Goal: Information Seeking & Learning: Compare options

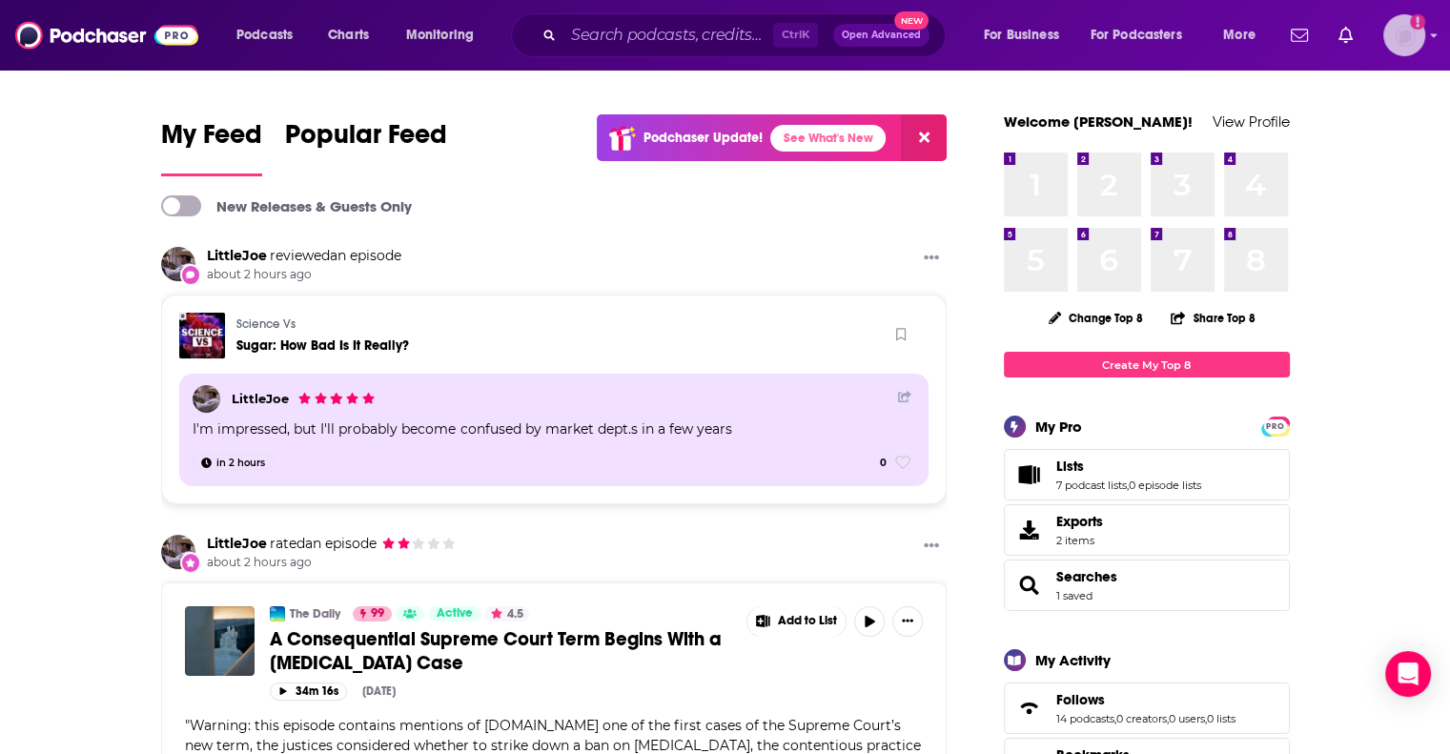
click at [1419, 19] on icon "Add a profile image" at bounding box center [1418, 21] width 4 height 10
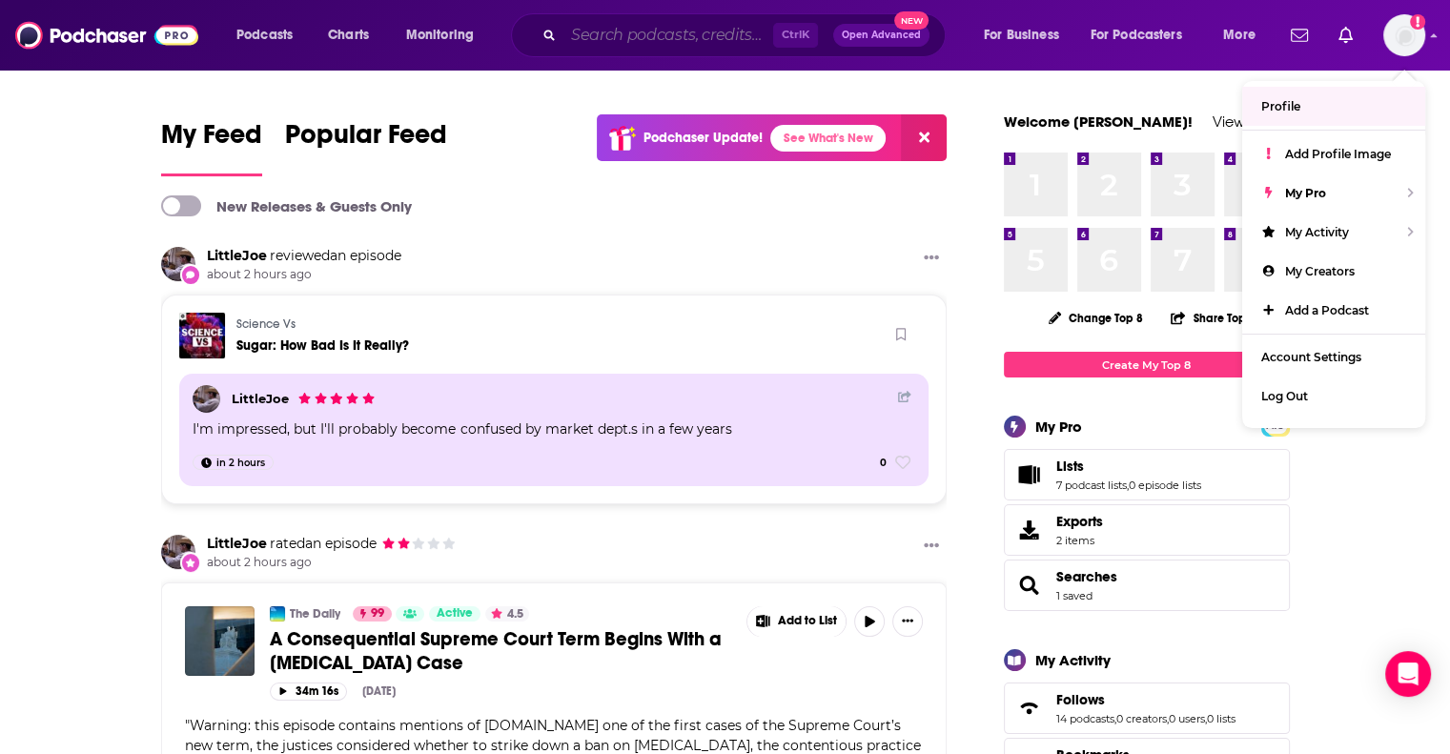
click at [642, 33] on input "Search podcasts, credits, & more..." at bounding box center [669, 35] width 210 height 31
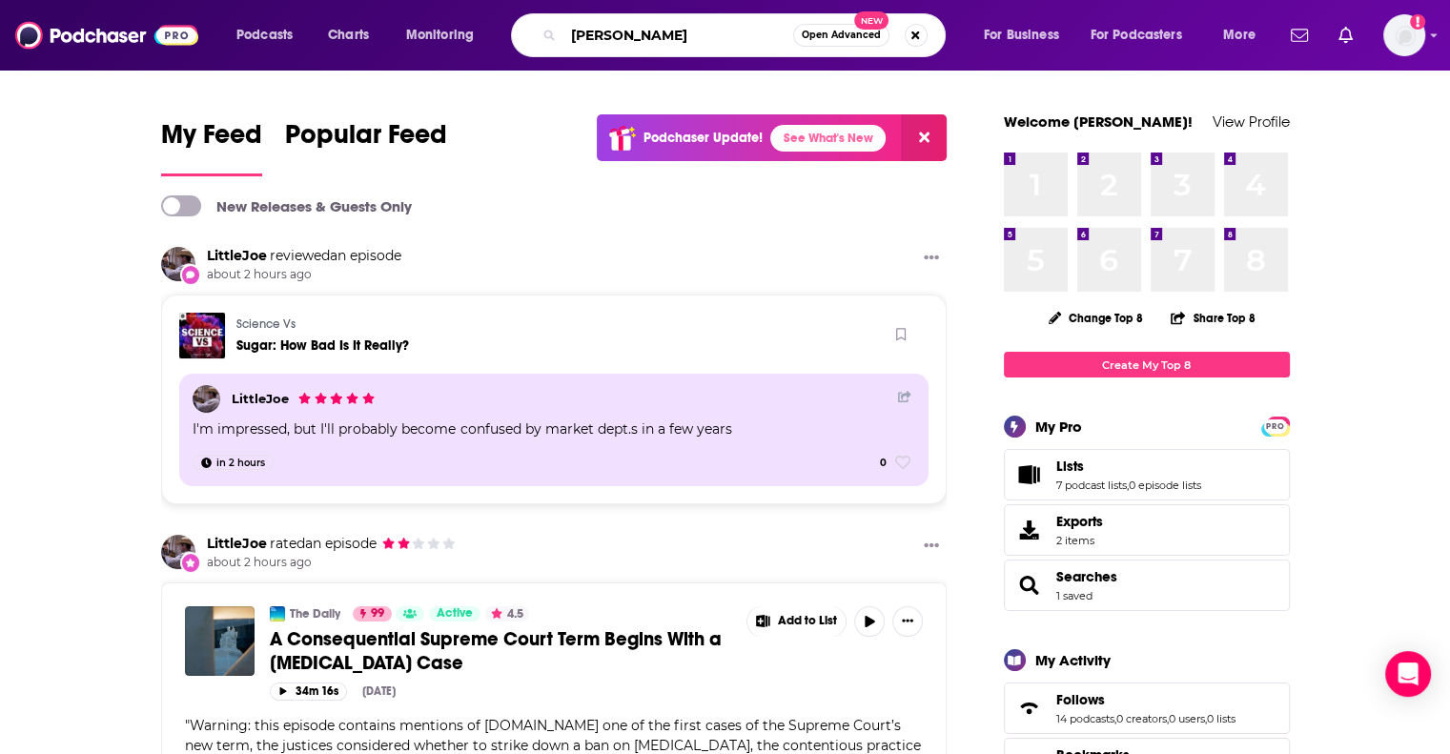
type input "[PERSON_NAME]"
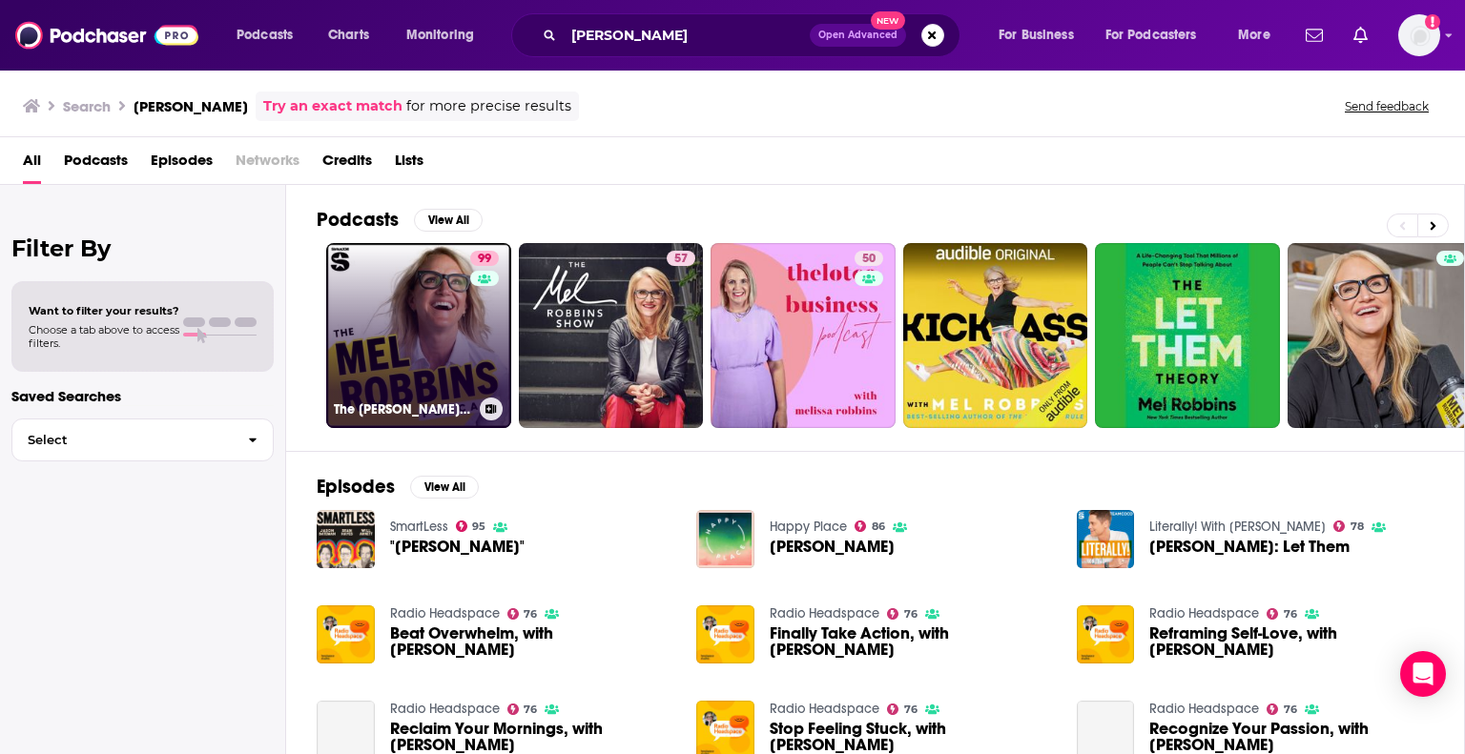
click at [408, 338] on link "99 The Mel Robbins Podcast" at bounding box center [418, 335] width 185 height 185
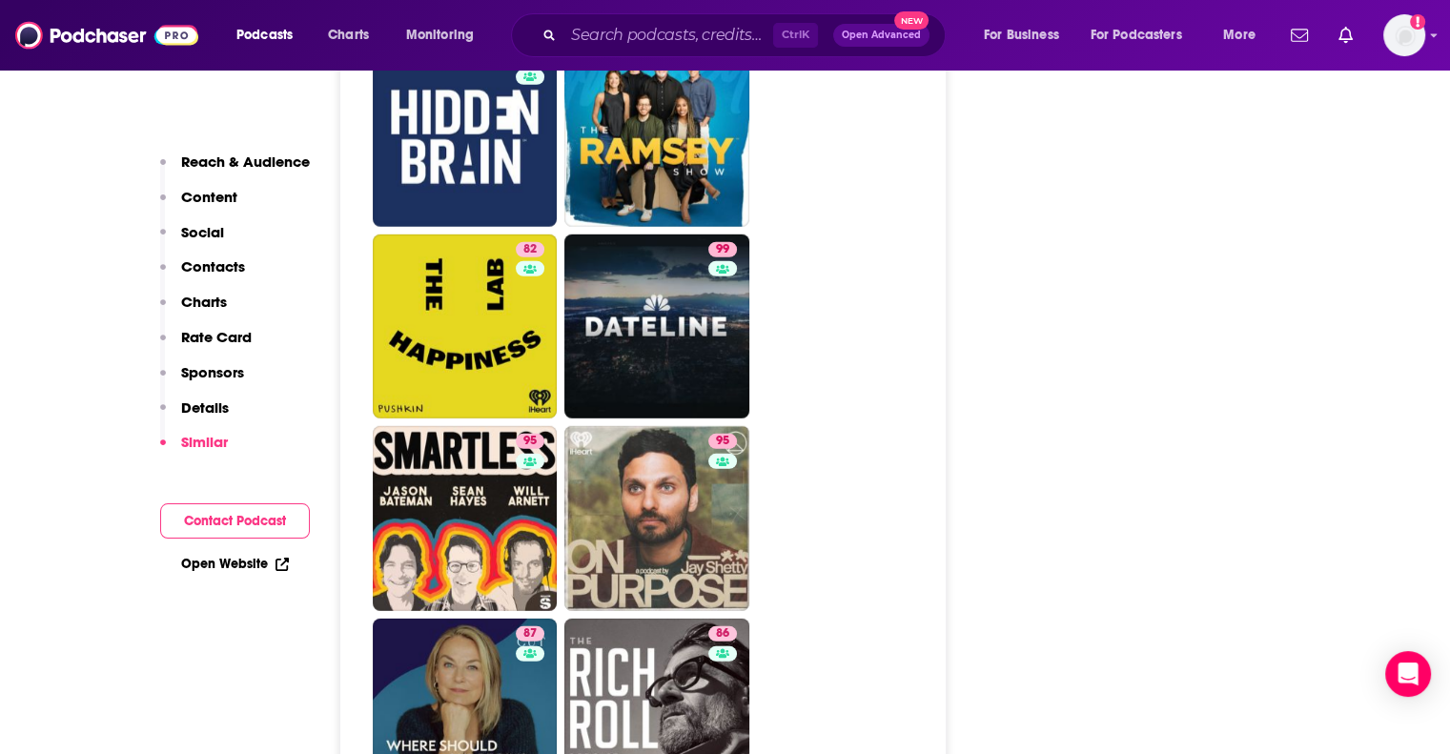
scroll to position [5912, 0]
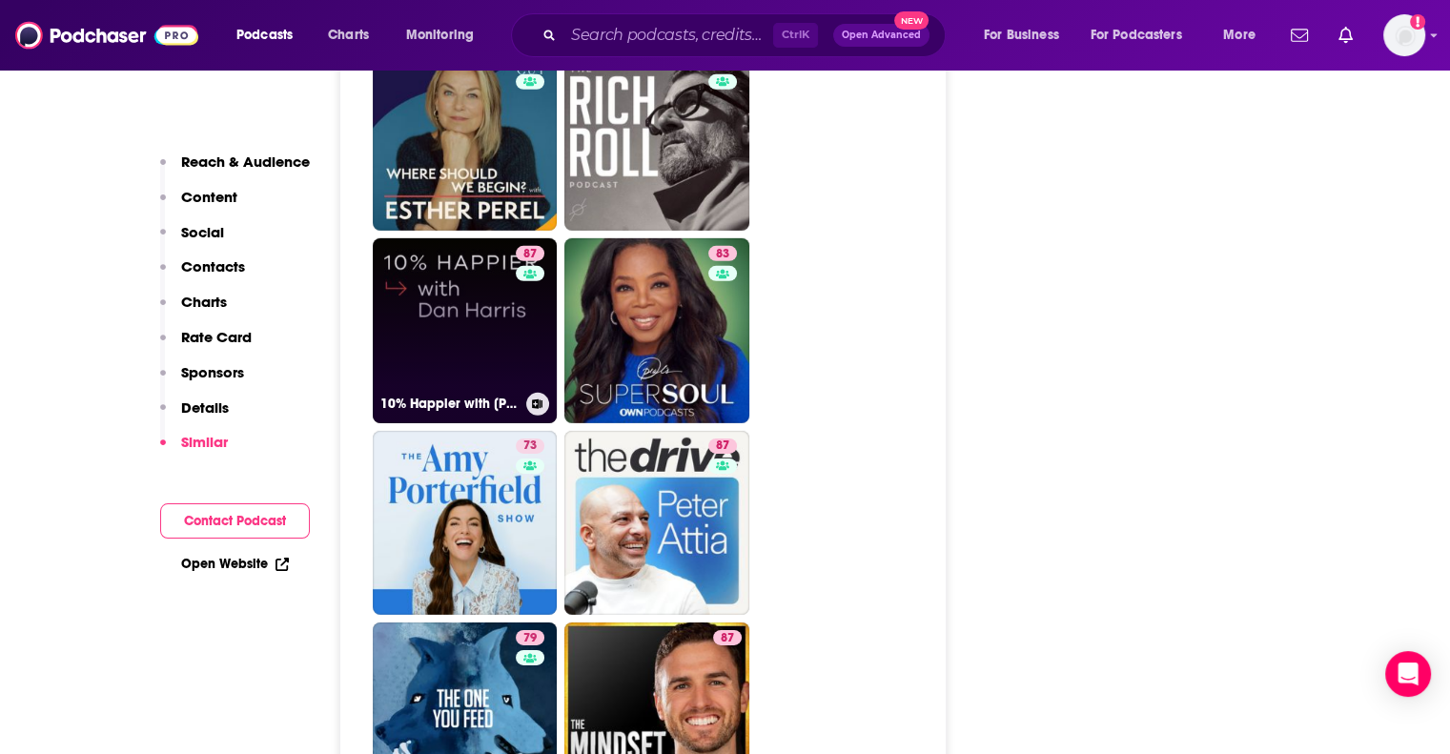
click at [471, 238] on link "87 10% Happier with Dan Harris" at bounding box center [465, 330] width 185 height 185
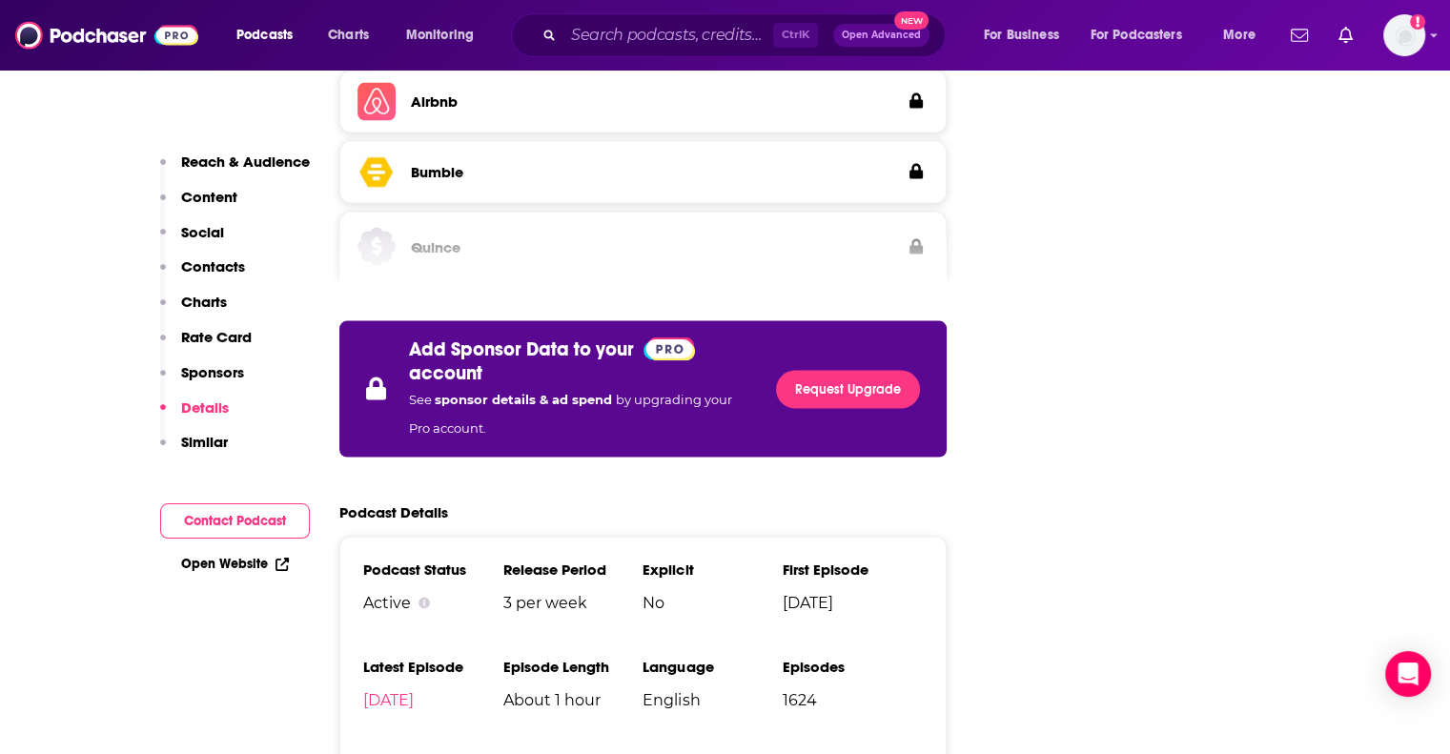
scroll to position [4000, 0]
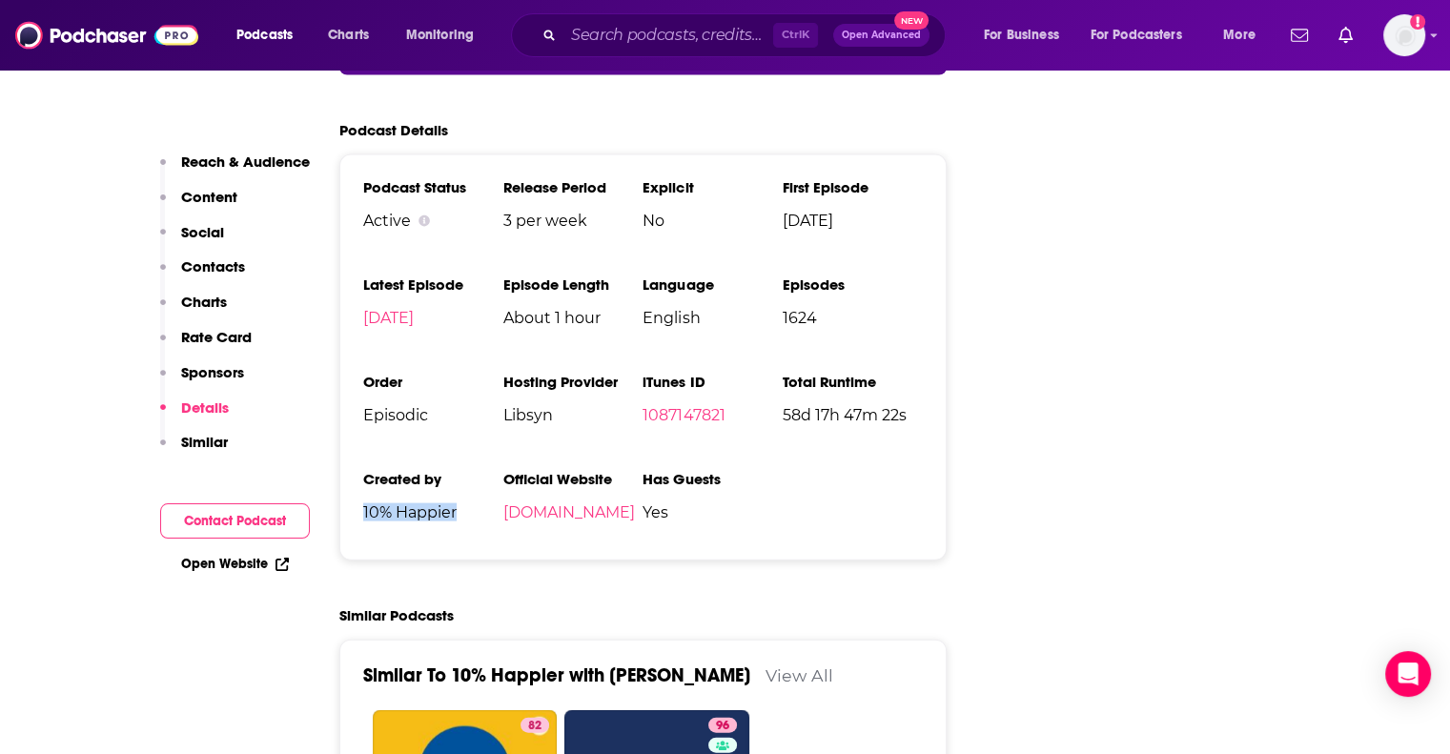
drag, startPoint x: 459, startPoint y: 408, endPoint x: 363, endPoint y: 401, distance: 95.7
click at [363, 503] on span "10% Happier" at bounding box center [433, 512] width 140 height 18
copy span "10% Happier"
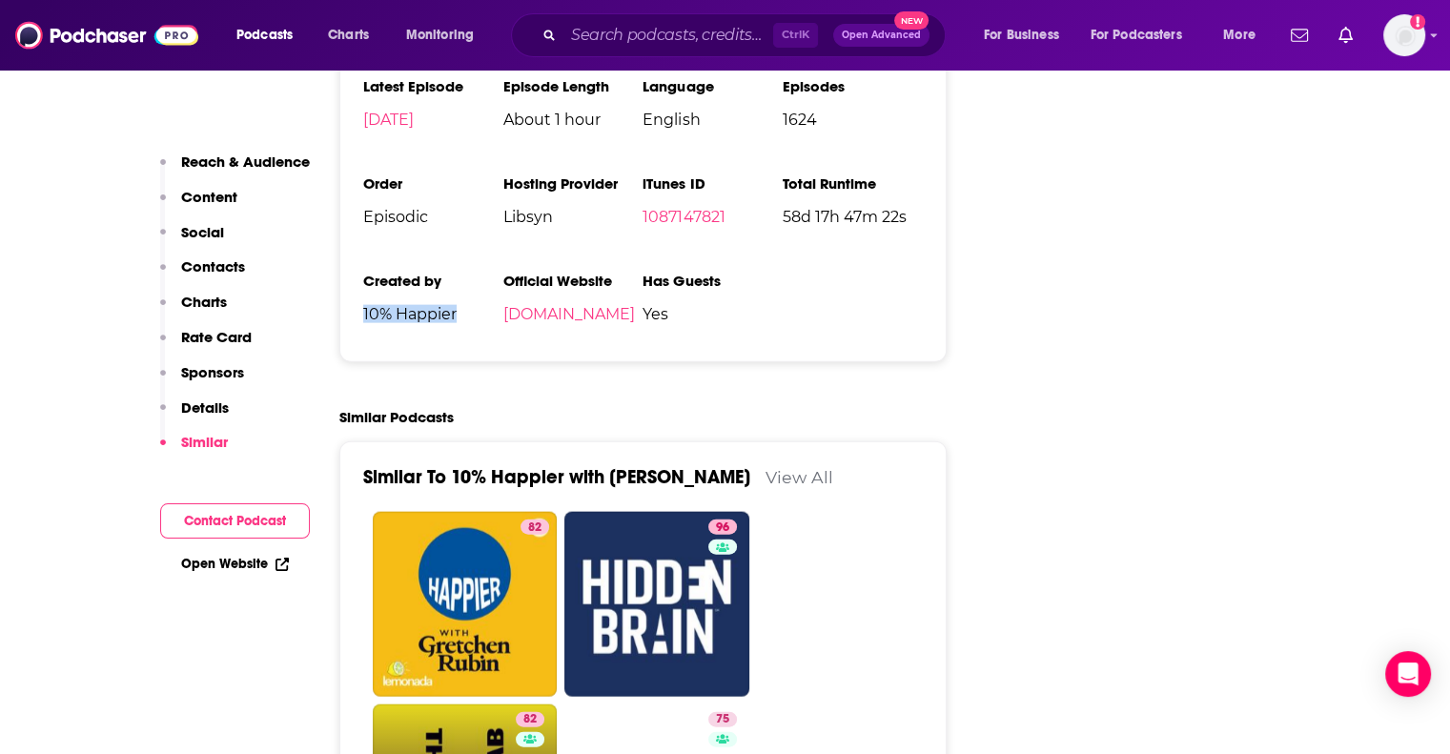
scroll to position [4286, 0]
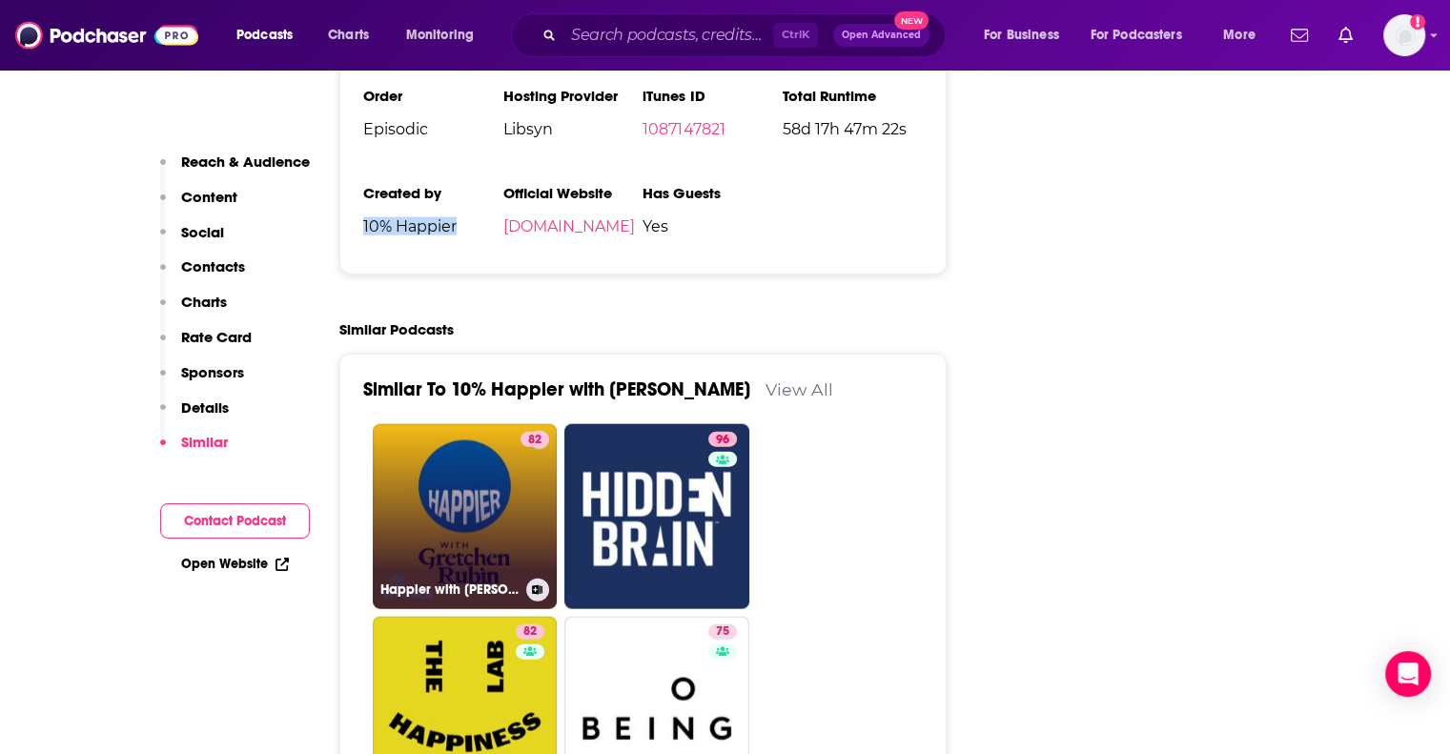
click at [421, 445] on link "82 Happier with Gretchen Rubin" at bounding box center [465, 516] width 185 height 185
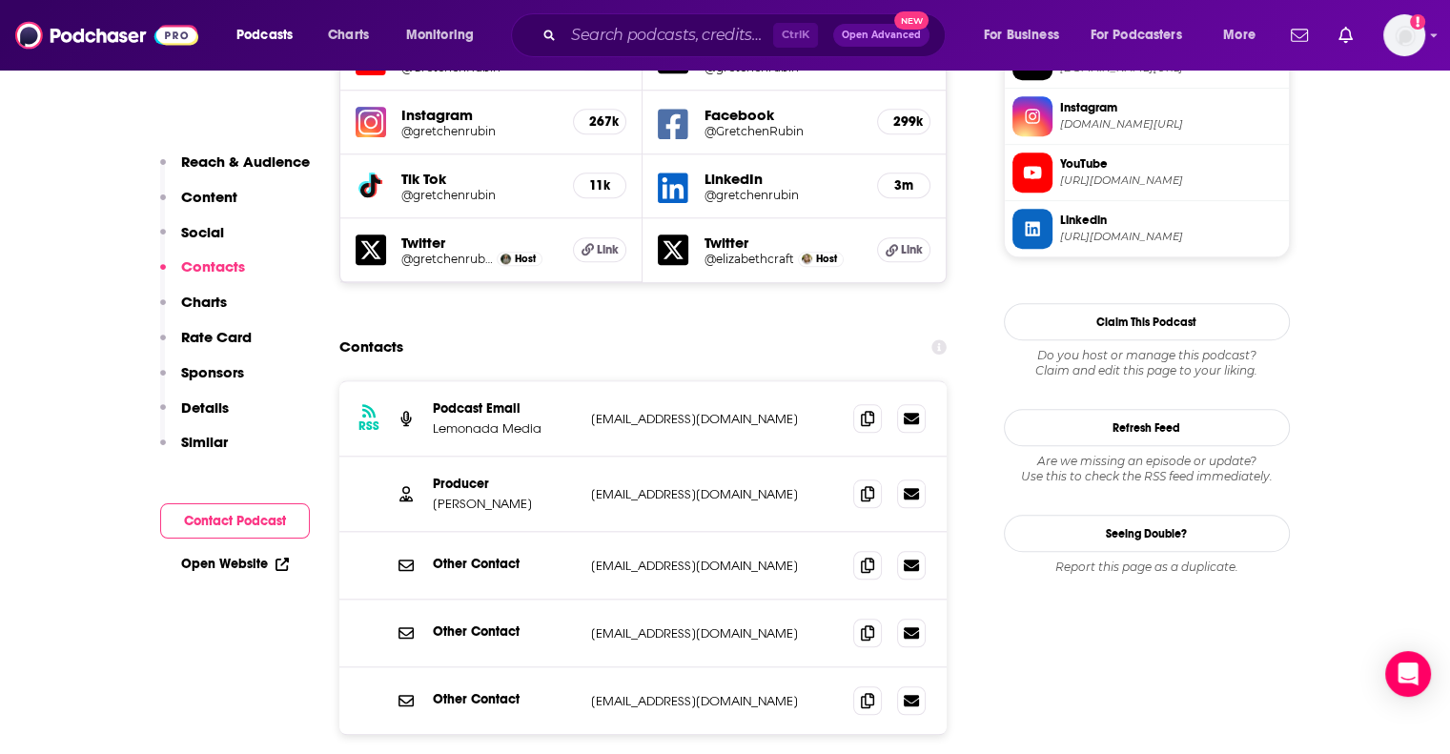
scroll to position [4051, 0]
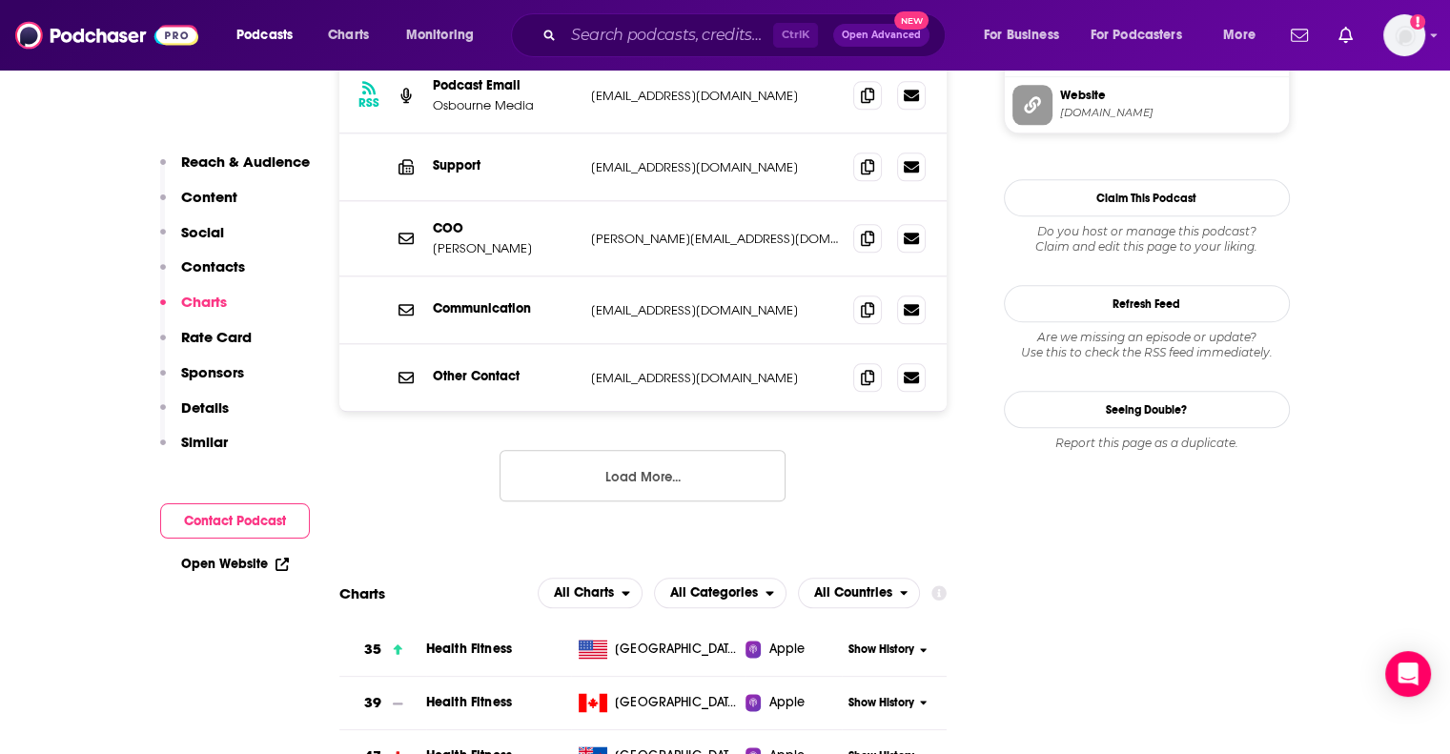
scroll to position [2289, 0]
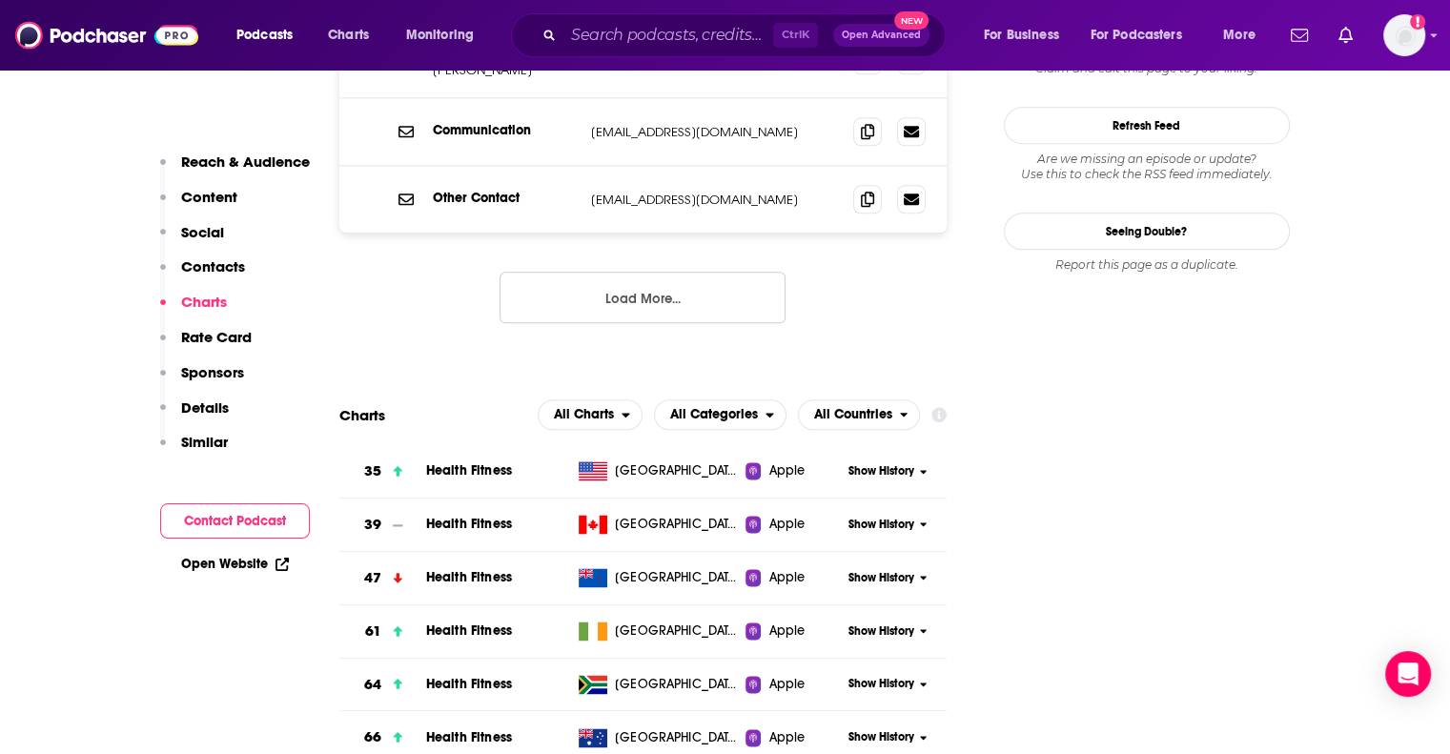
type input "[URL][DOMAIN_NAME][PERSON_NAME]"
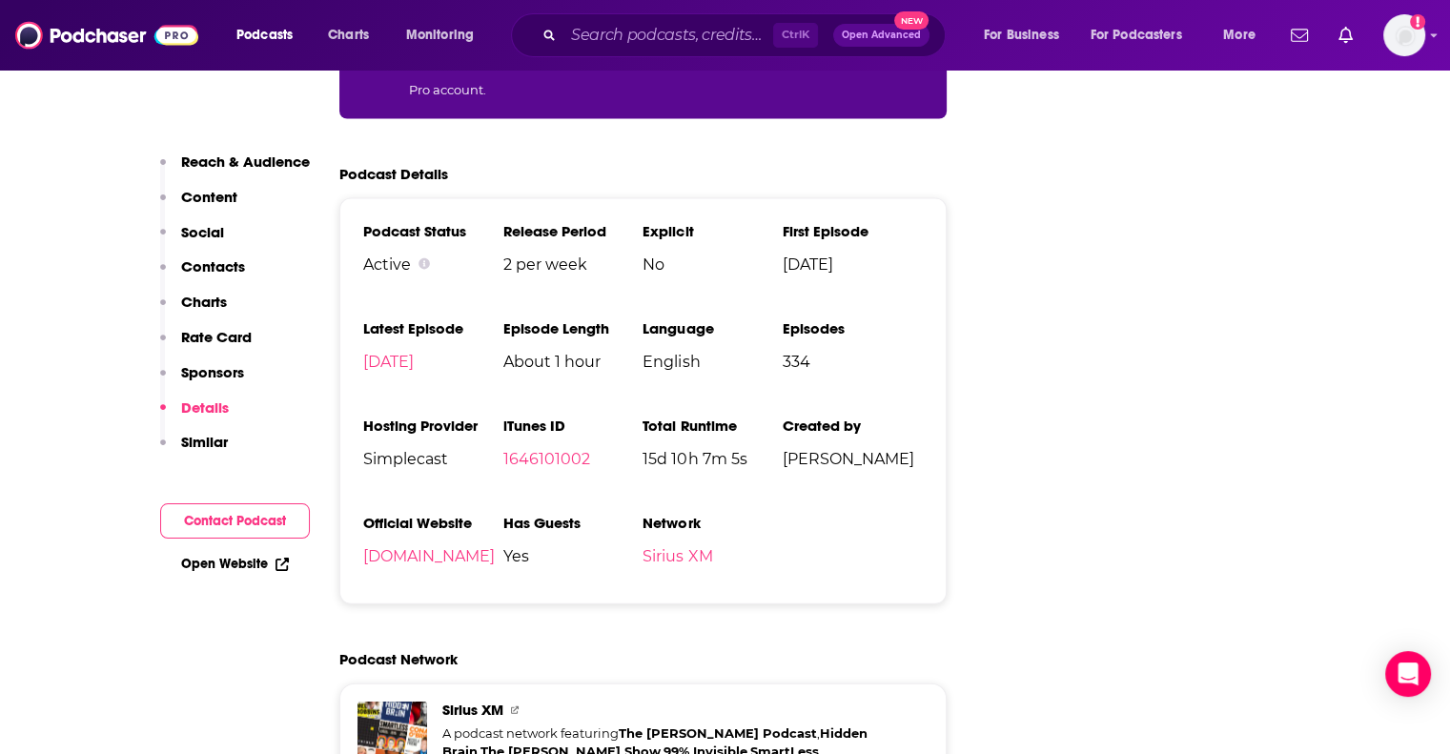
scroll to position [4196, 0]
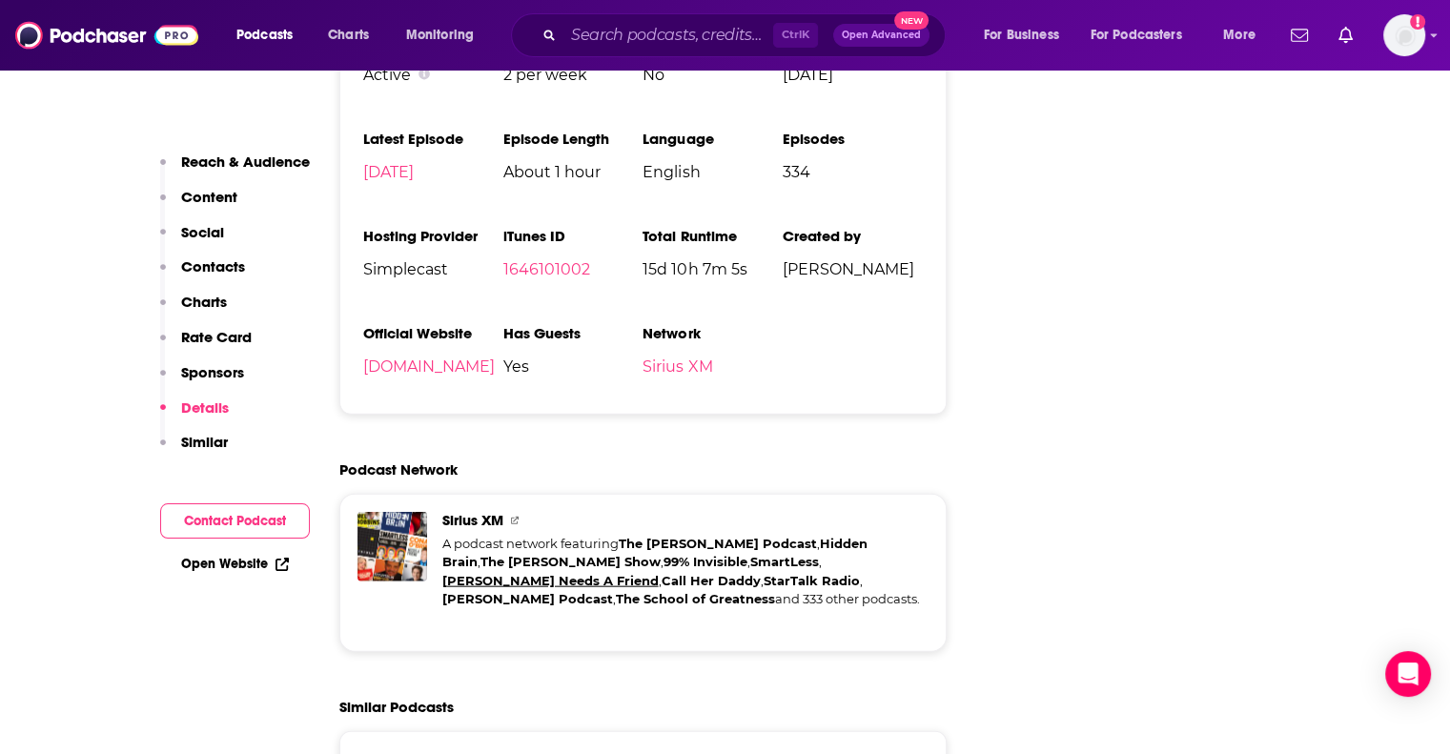
click at [455, 573] on link "[PERSON_NAME] Needs A Friend" at bounding box center [550, 580] width 216 height 15
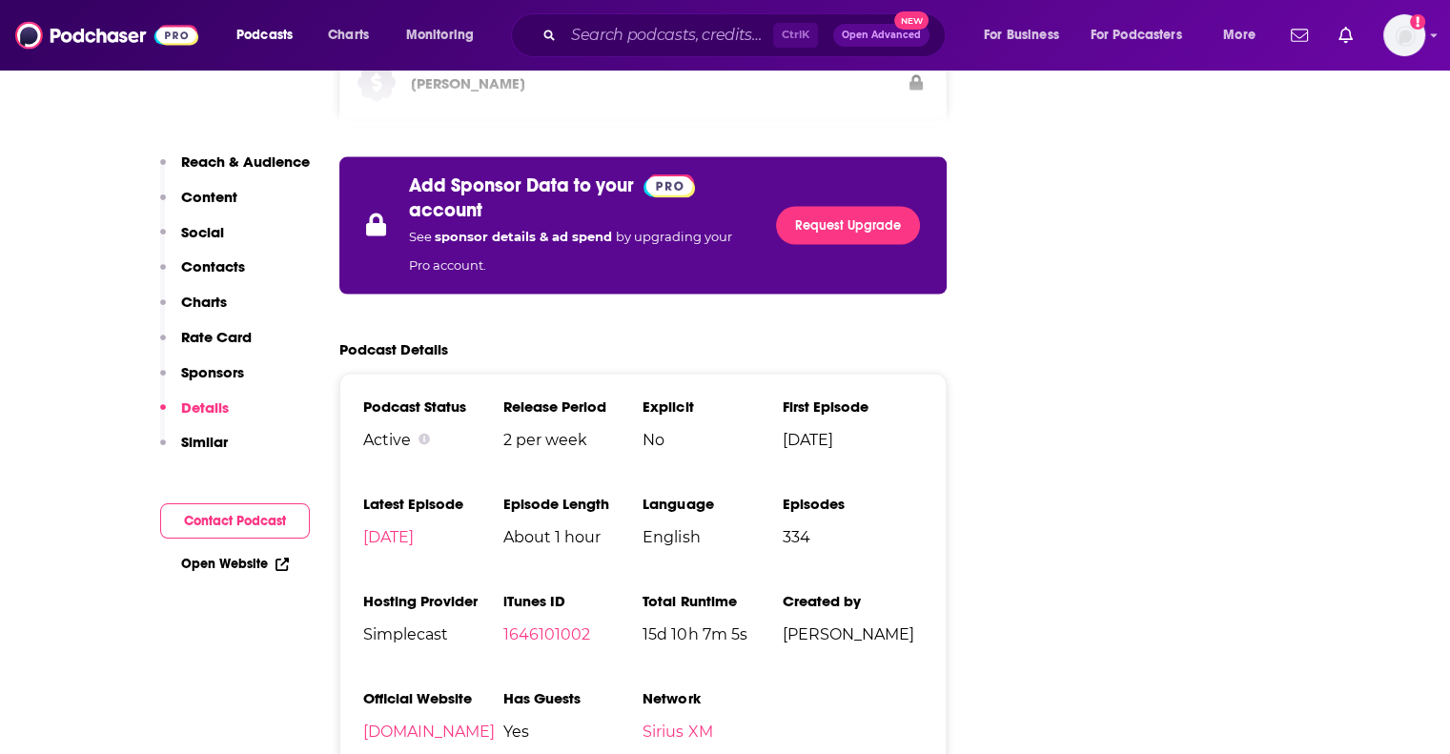
scroll to position [4196, 0]
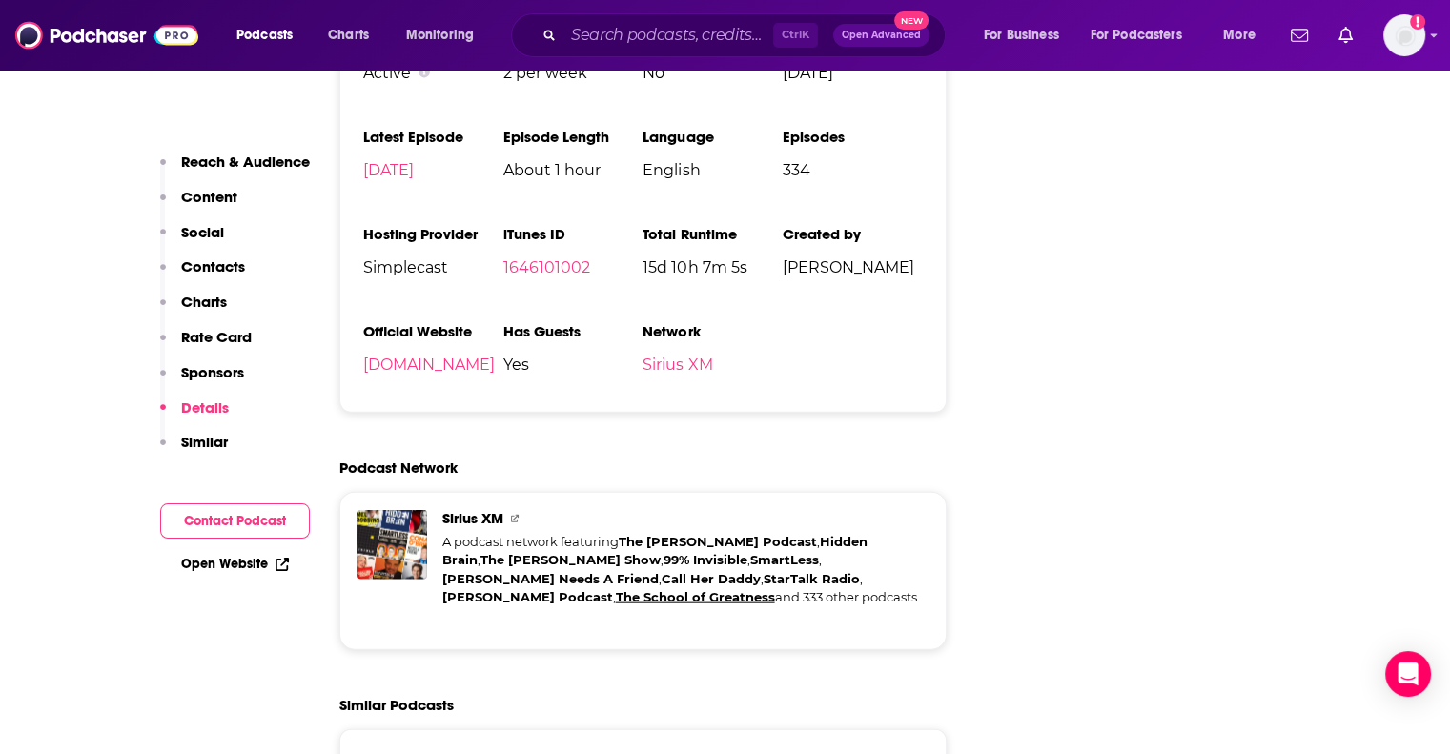
click at [616, 589] on link "The School of Greatness" at bounding box center [695, 596] width 159 height 15
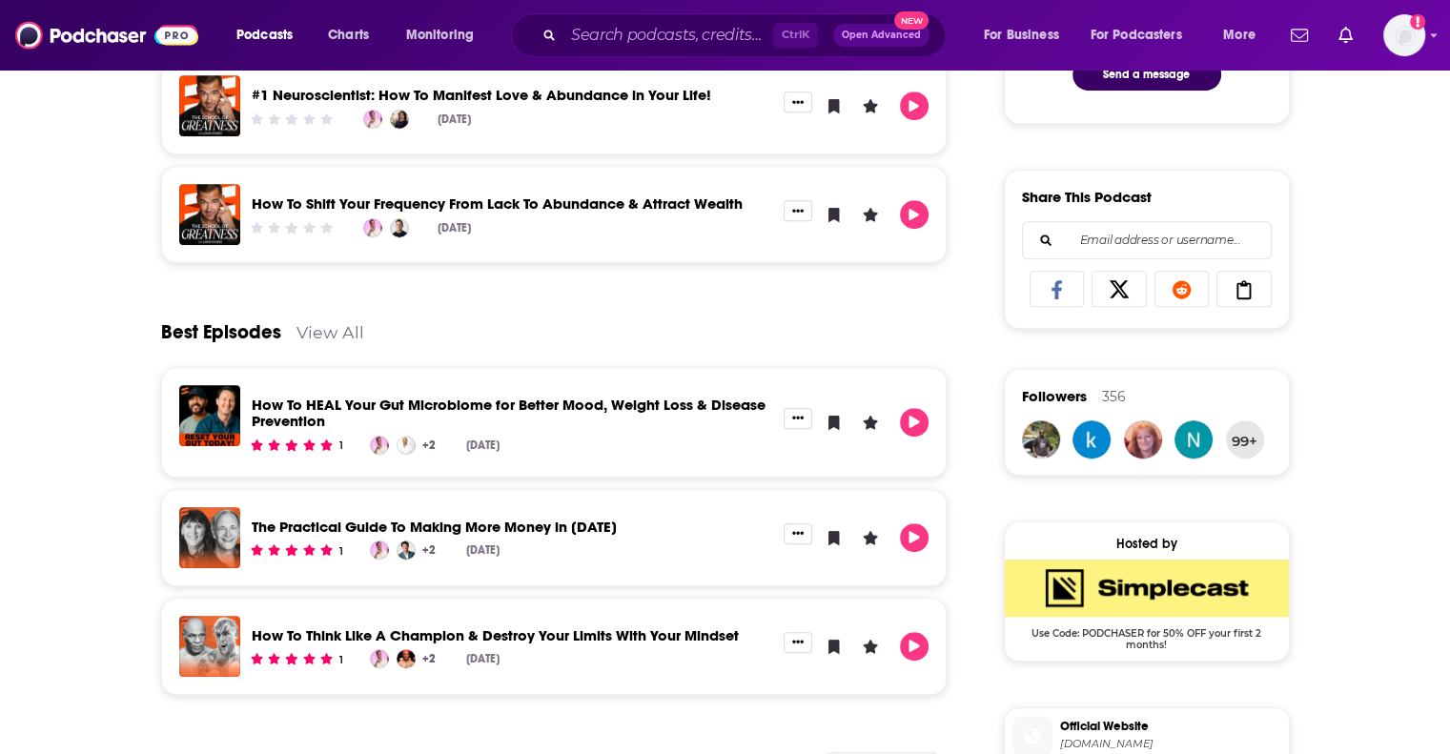
scroll to position [1144, 0]
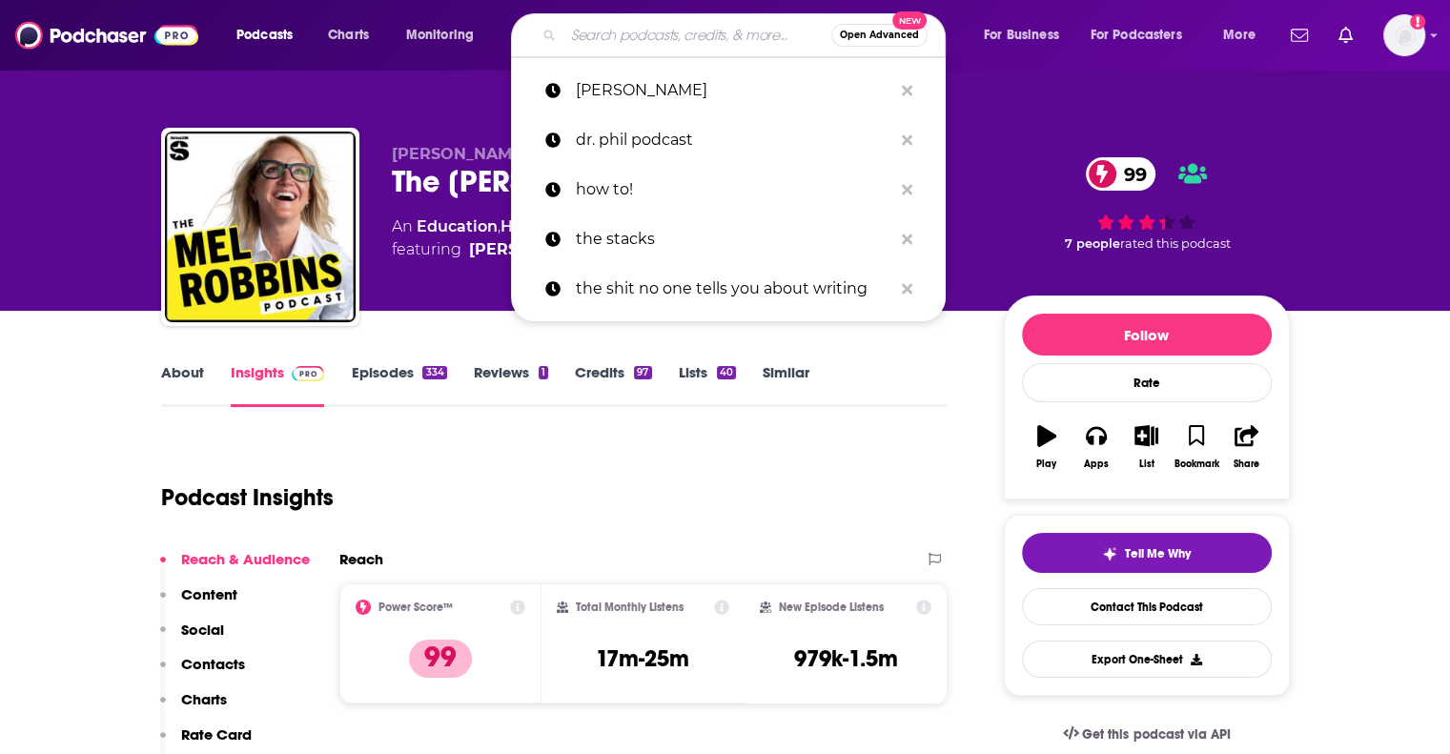
click at [622, 37] on input "Search podcasts, credits, & more..." at bounding box center [698, 35] width 268 height 31
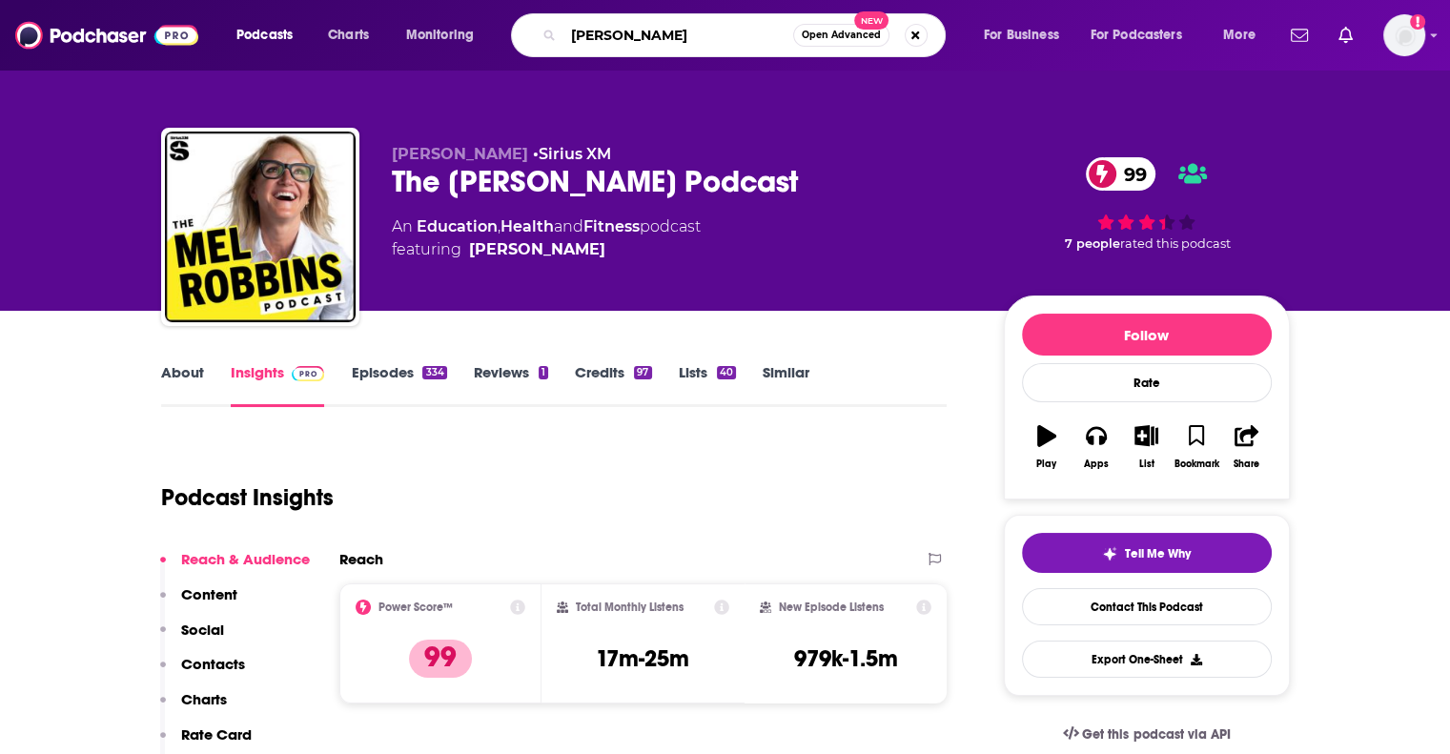
type input "[PERSON_NAME]"
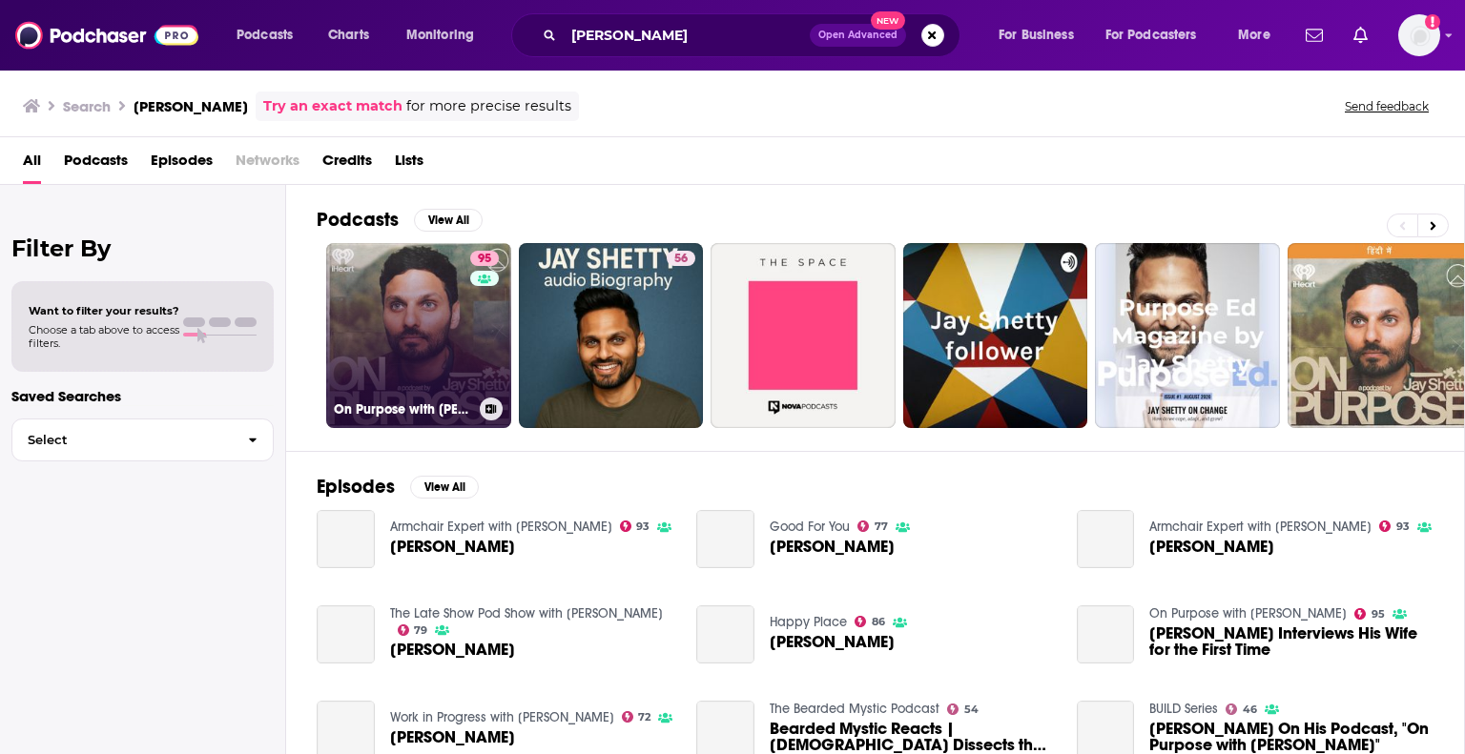
click at [446, 305] on link "95 On Purpose with [PERSON_NAME]" at bounding box center [418, 335] width 185 height 185
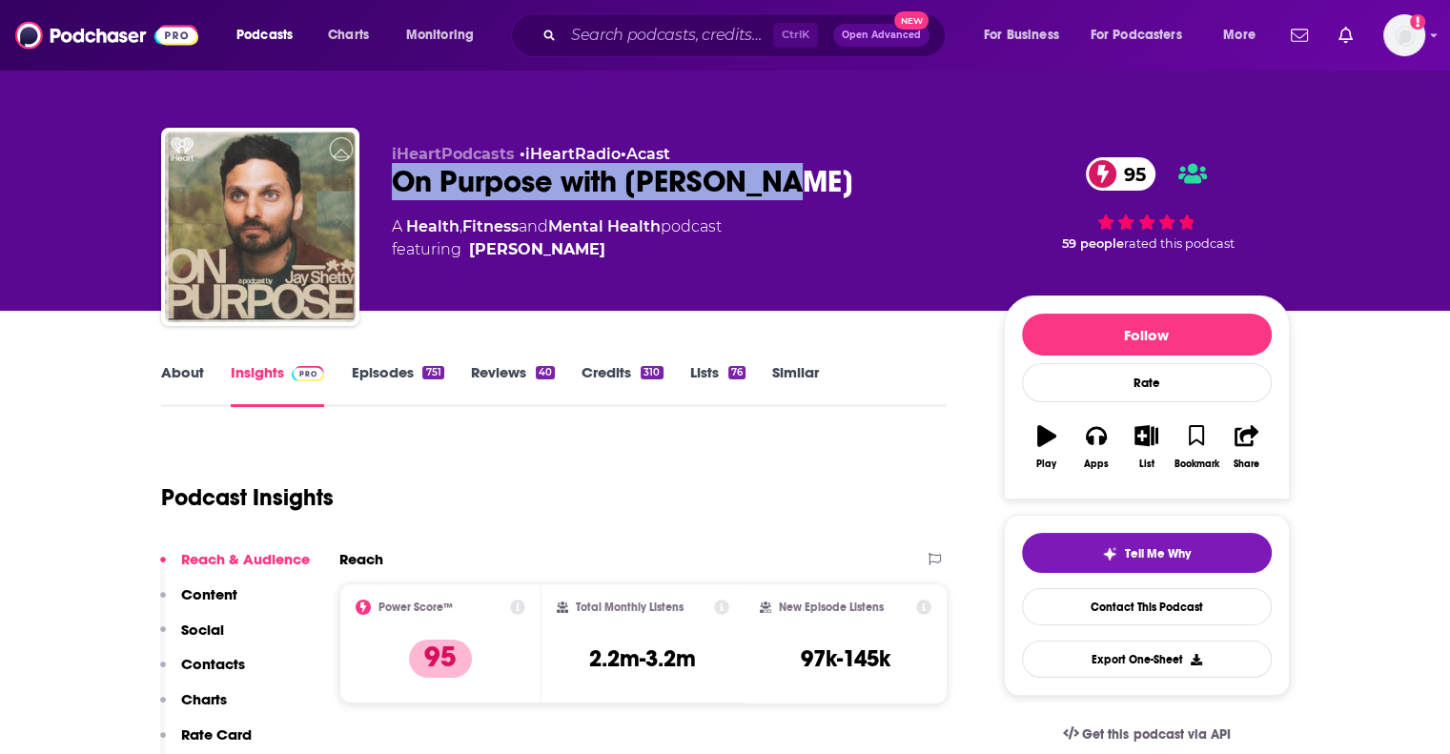
drag, startPoint x: 790, startPoint y: 179, endPoint x: 397, endPoint y: 180, distance: 392.9
click at [397, 180] on div "On Purpose with [PERSON_NAME] 95" at bounding box center [683, 181] width 582 height 37
copy h2 "On Purpose with [PERSON_NAME]"
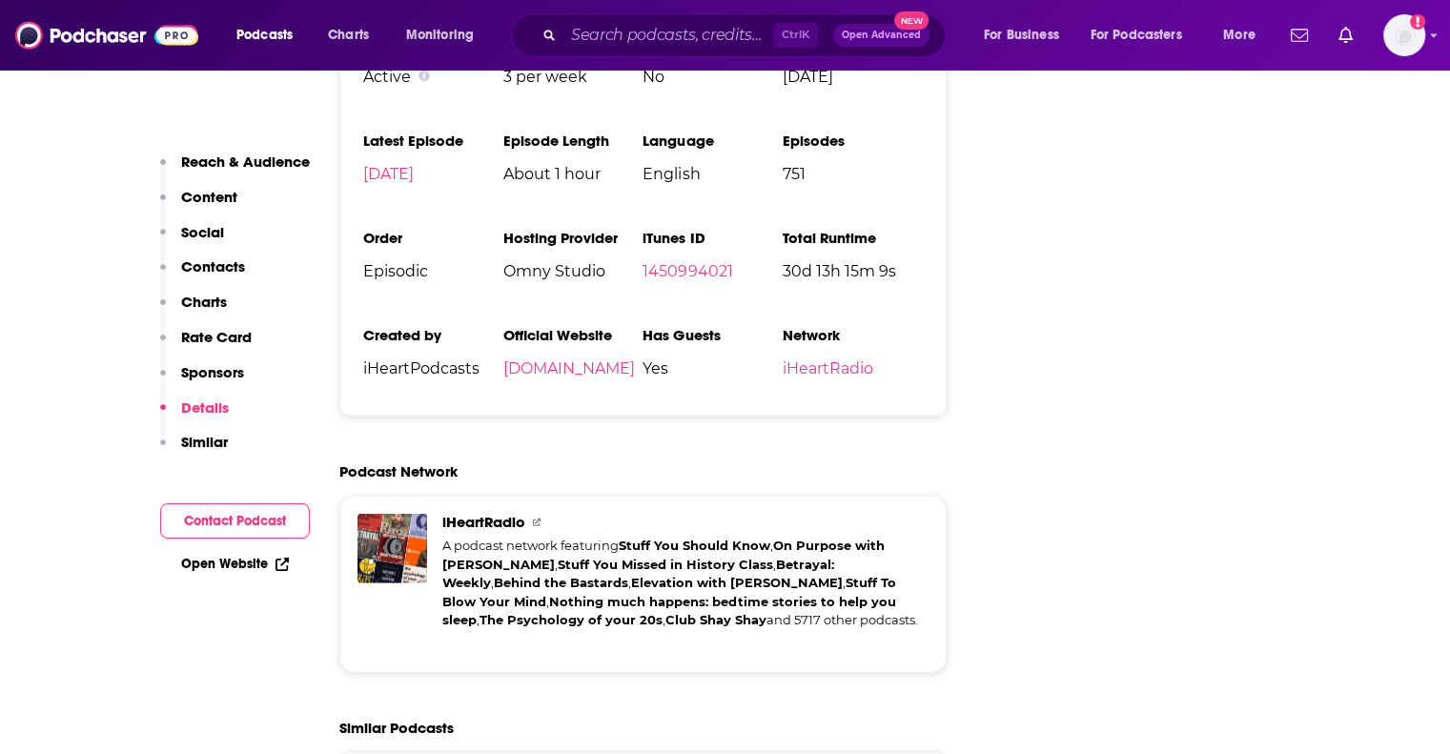
scroll to position [4100, 0]
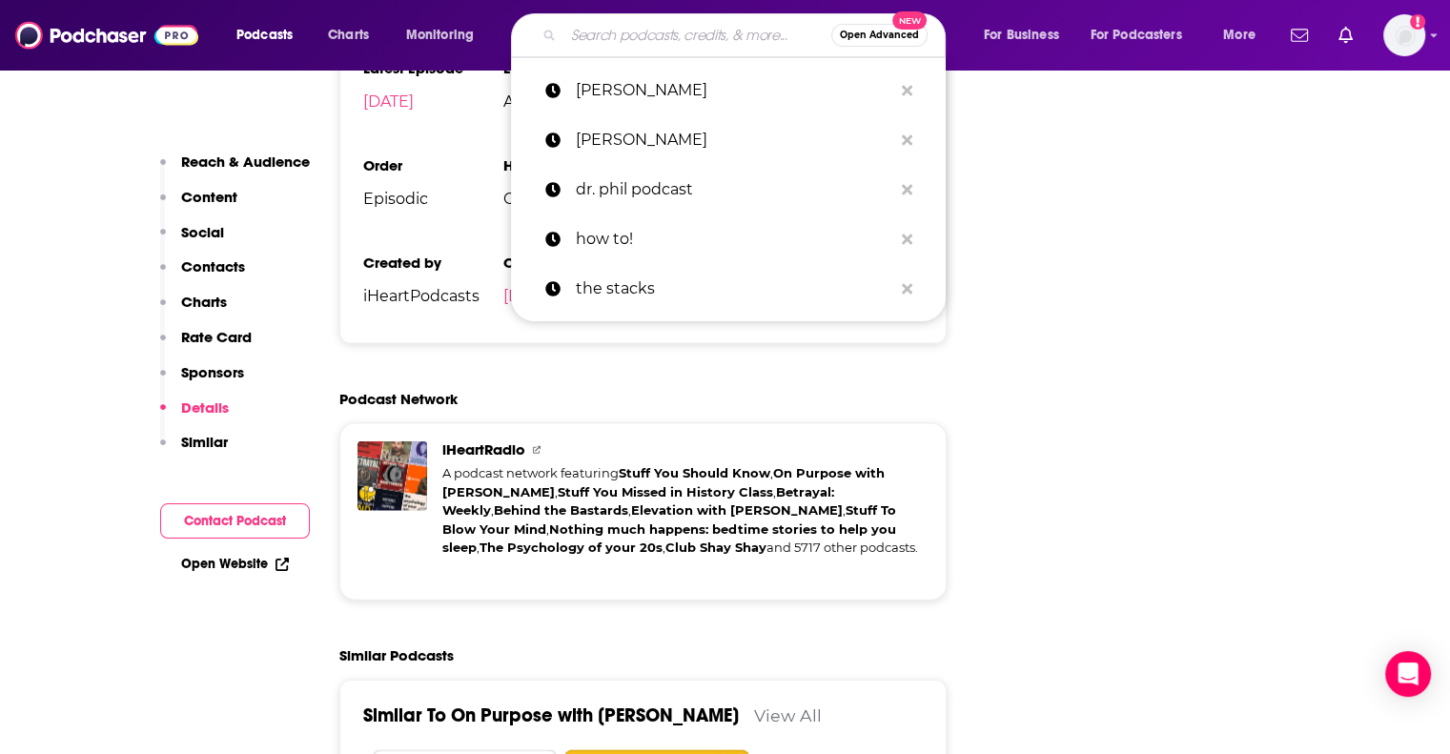
click at [639, 33] on input "Search podcasts, credits, & more..." at bounding box center [698, 35] width 268 height 31
paste input "[PERSON_NAME]"
type input "[PERSON_NAME]"
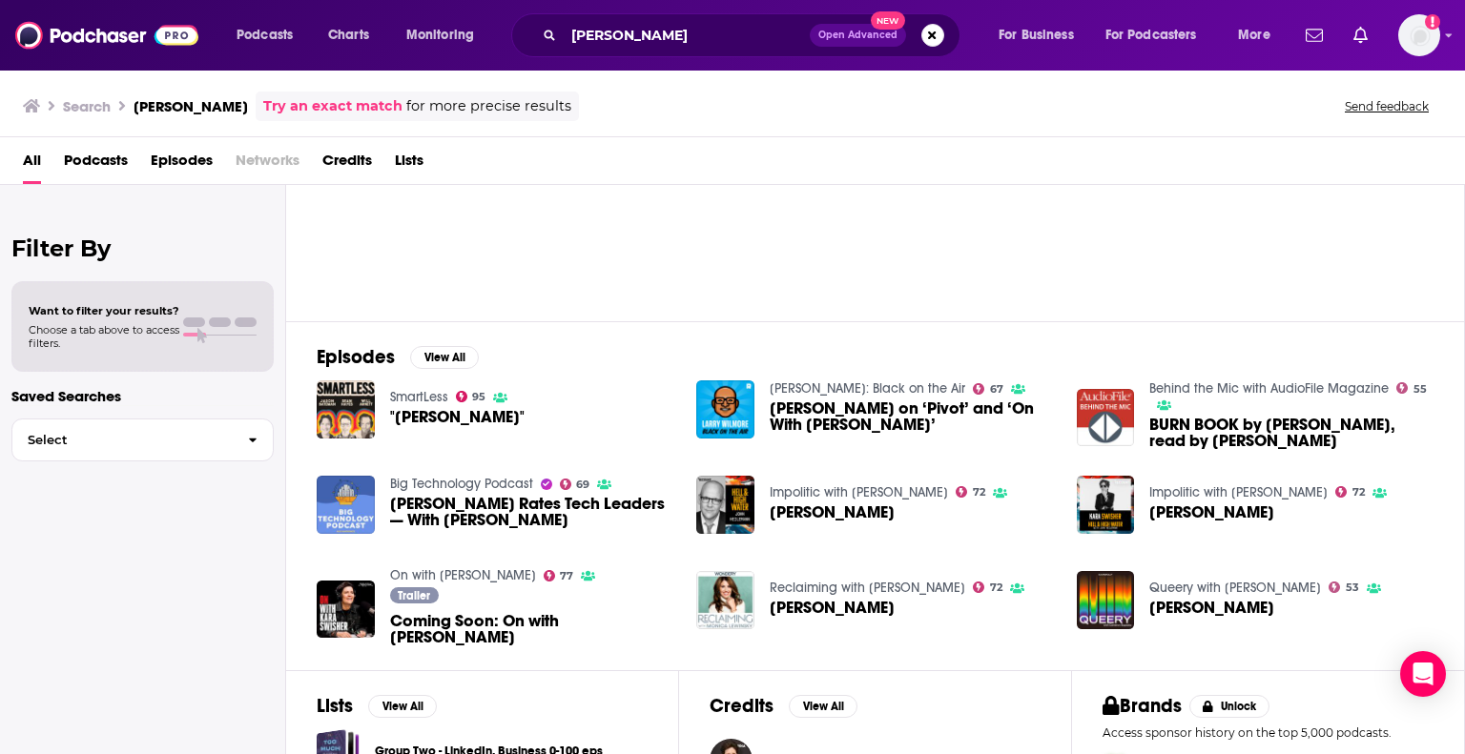
scroll to position [320, 0]
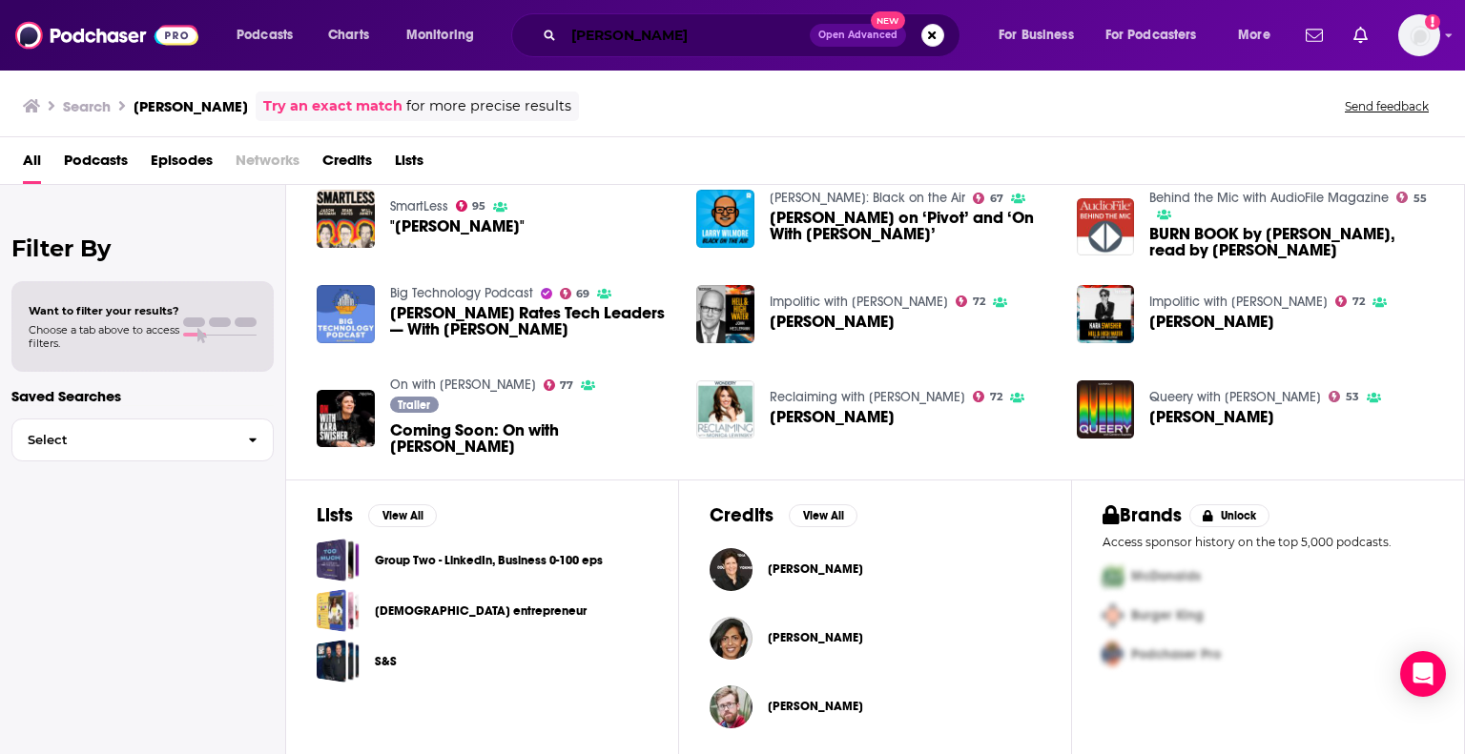
click at [690, 30] on input "[PERSON_NAME]" at bounding box center [687, 35] width 246 height 31
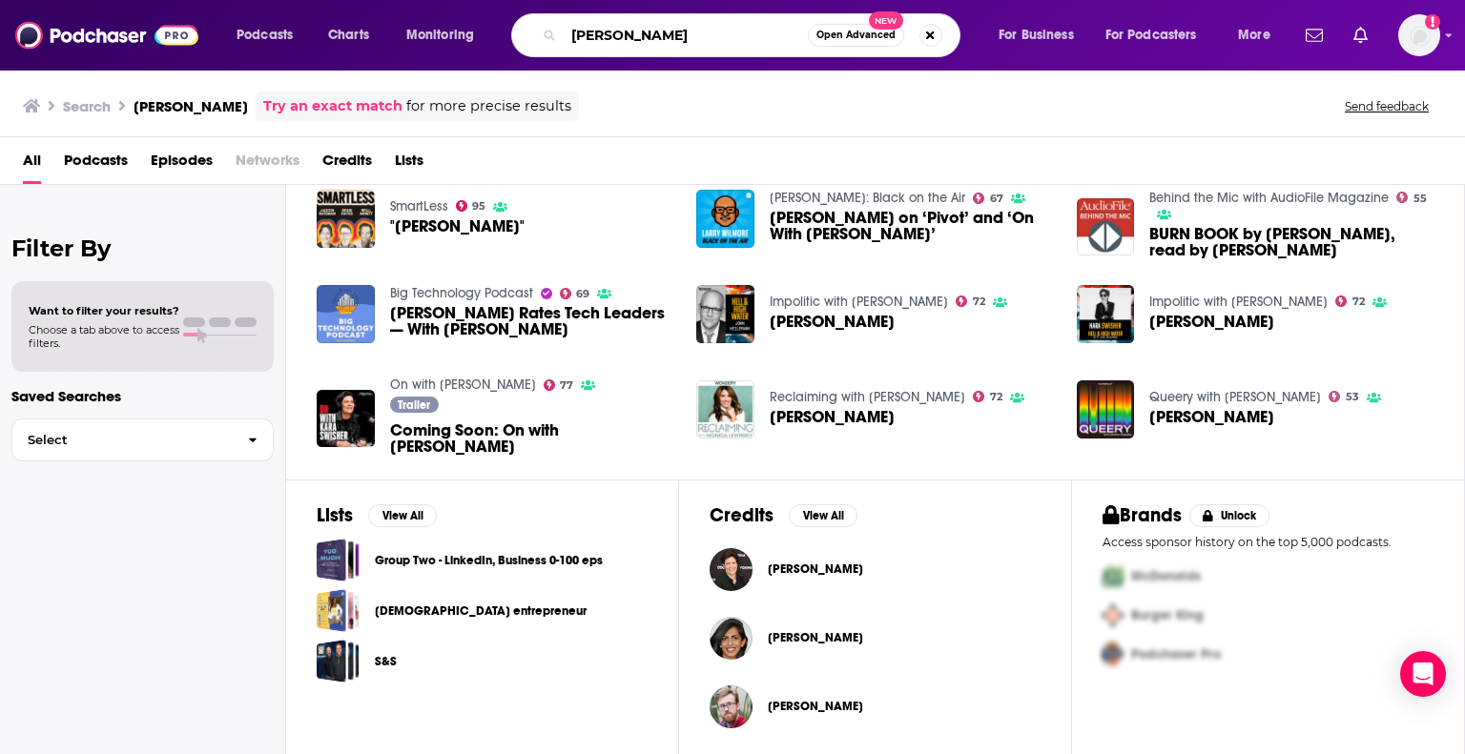
drag, startPoint x: 690, startPoint y: 30, endPoint x: 534, endPoint y: 33, distance: 156.4
click at [534, 33] on div "[PERSON_NAME] Open Advanced New" at bounding box center [735, 35] width 449 height 44
paste input "[PERSON_NAME]"
type input "[PERSON_NAME]"
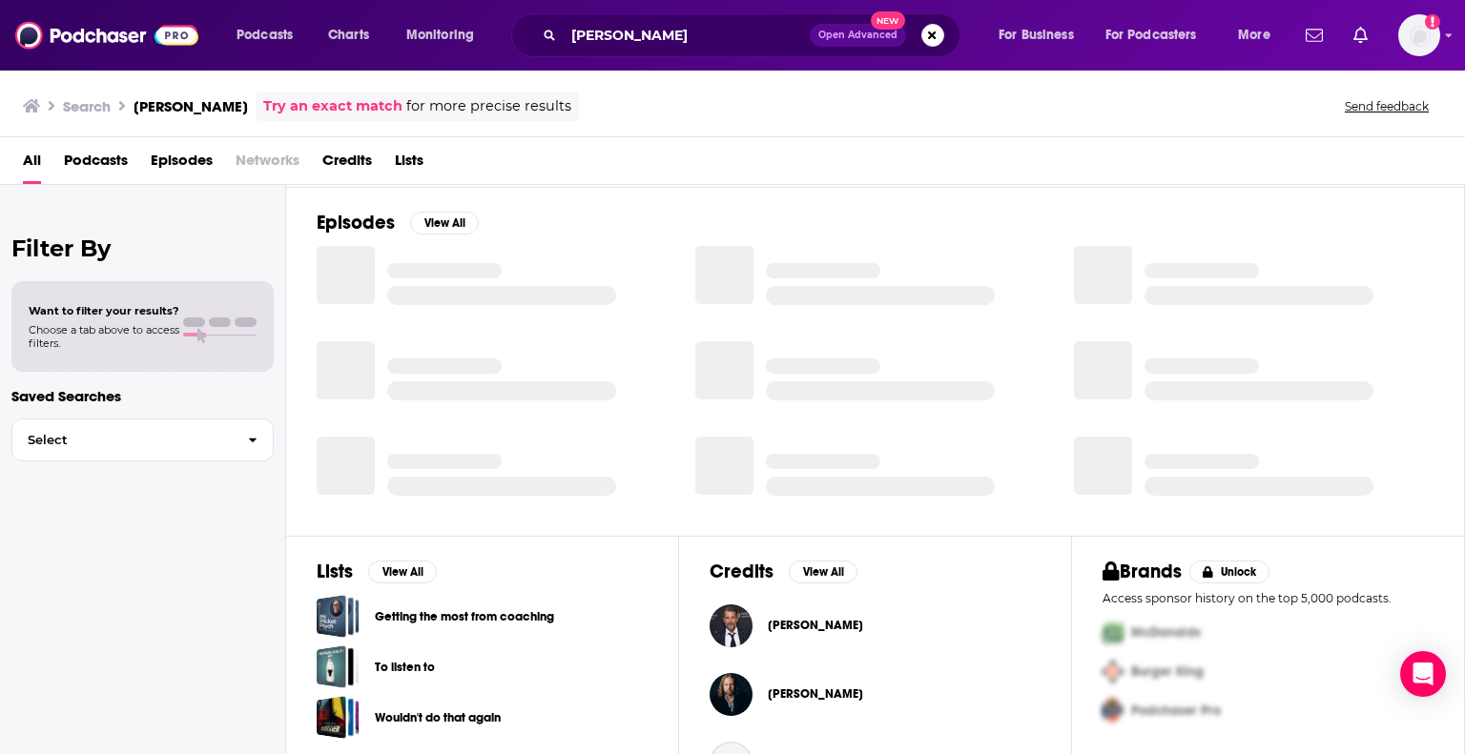
scroll to position [320, 0]
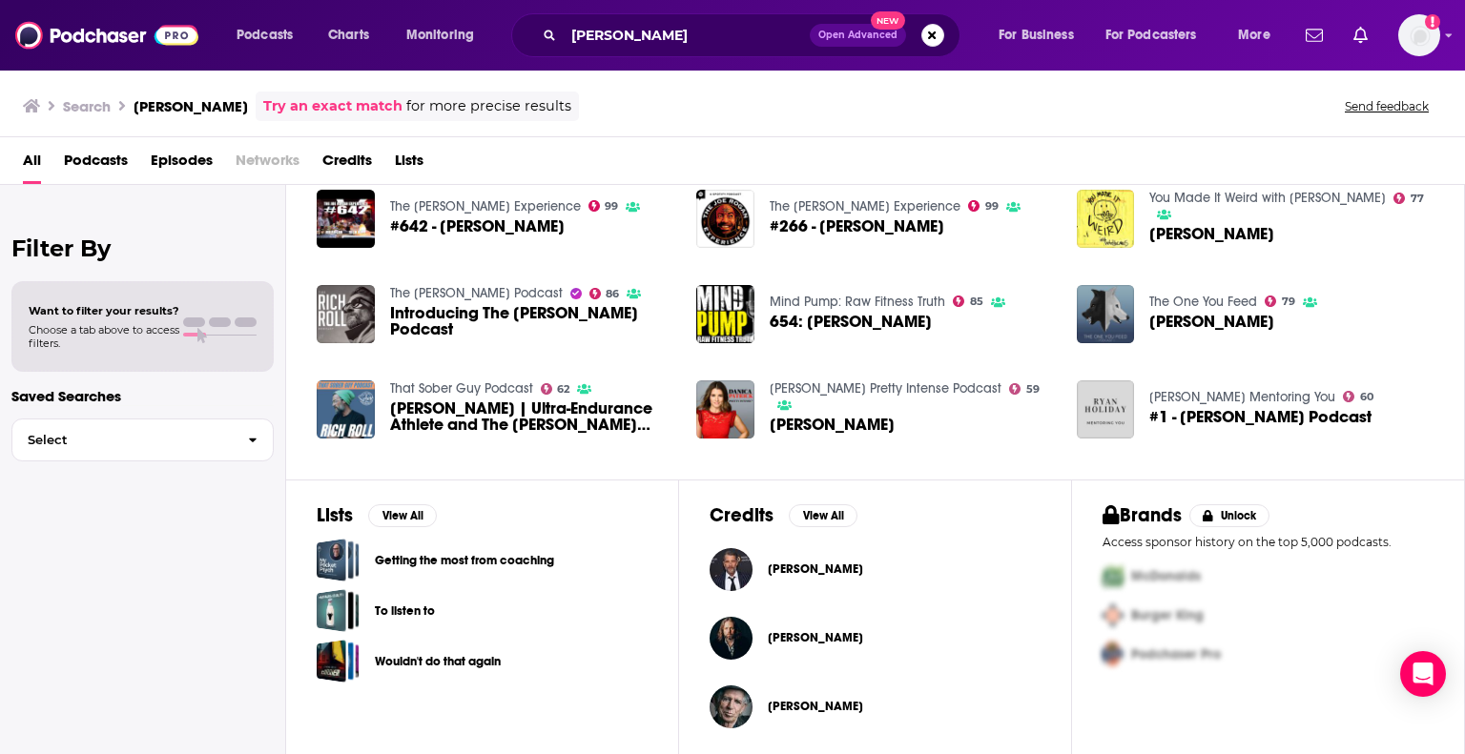
click at [95, 574] on div "Filter By Want to filter your results? Choose a tab above to access filters. Sa…" at bounding box center [143, 562] width 286 height 754
click at [799, 568] on span "[PERSON_NAME]" at bounding box center [815, 569] width 95 height 15
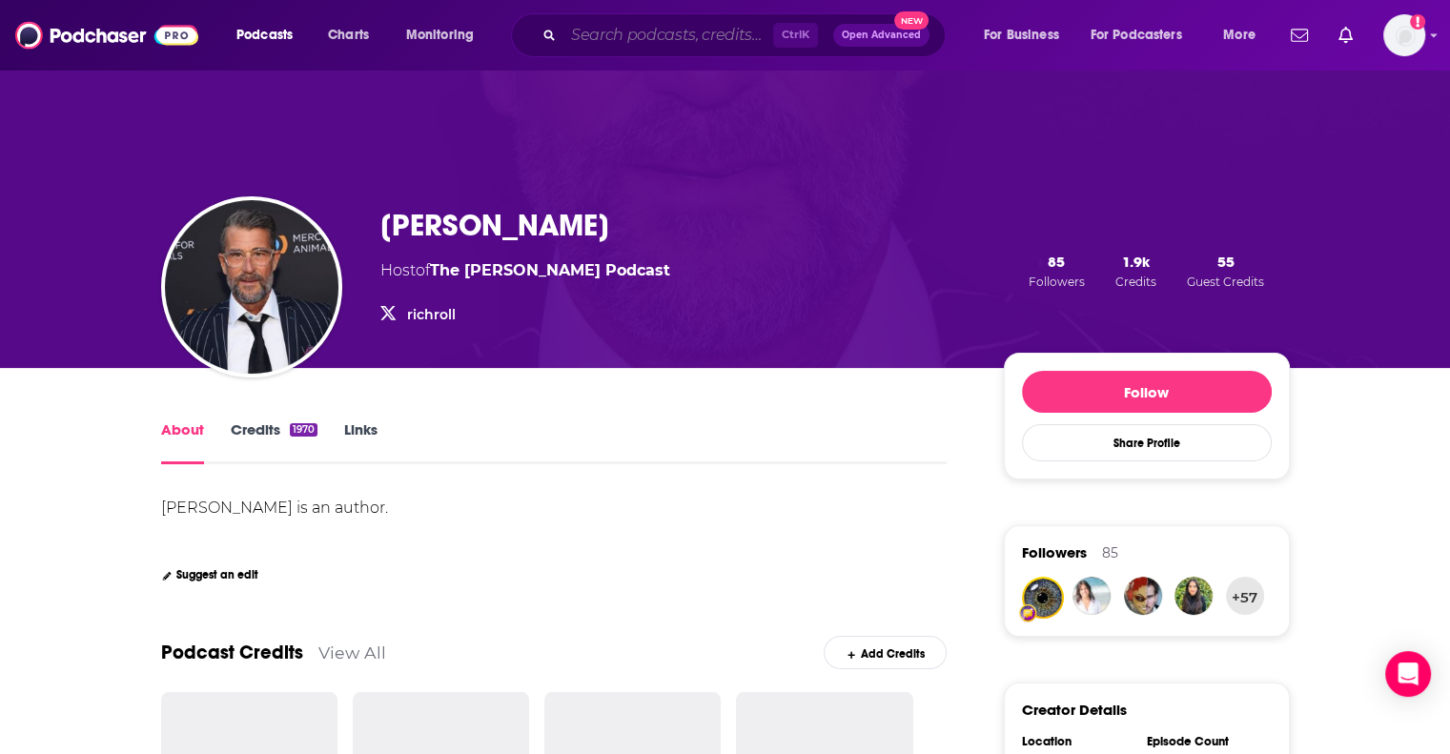
click at [603, 37] on input "Search podcasts, credits, & more..." at bounding box center [669, 35] width 210 height 31
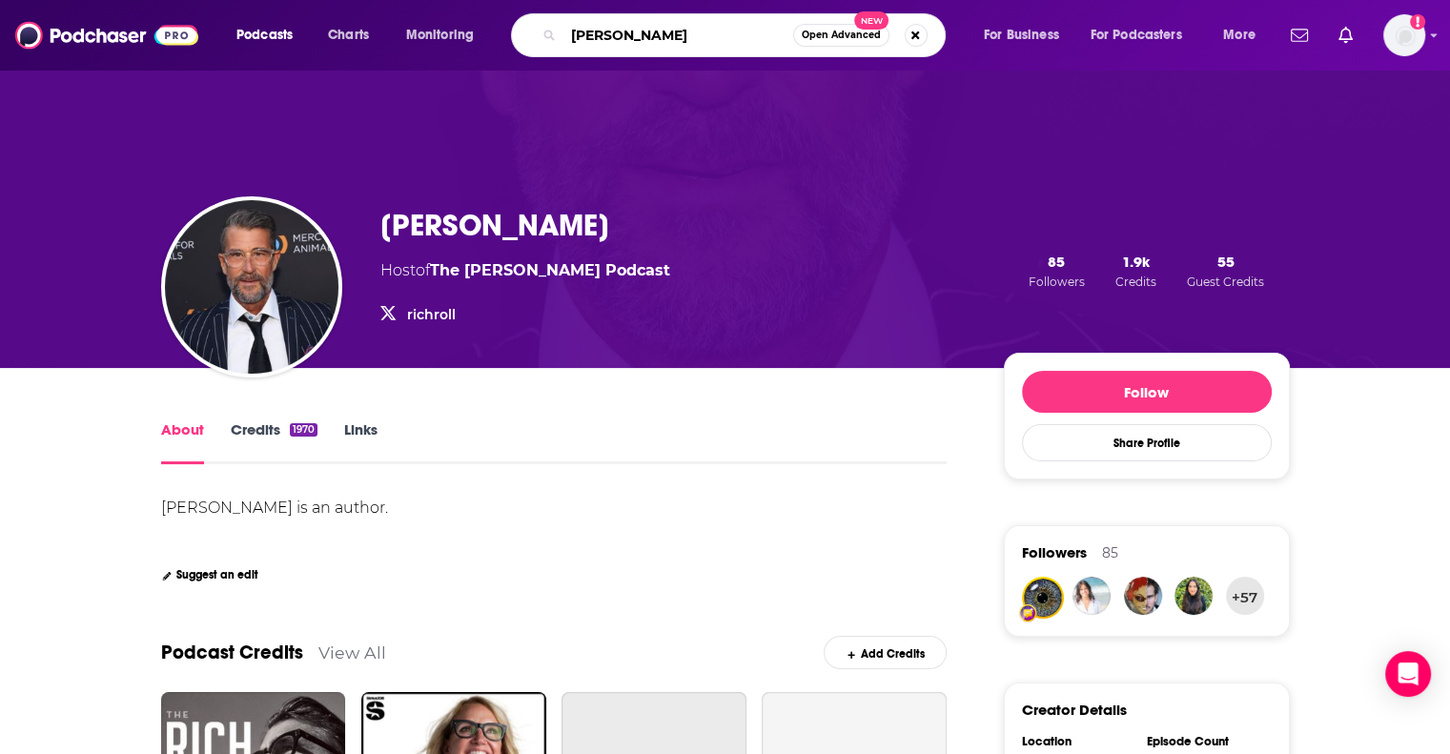
type input "[PERSON_NAME]"
